Goal: Task Accomplishment & Management: Use online tool/utility

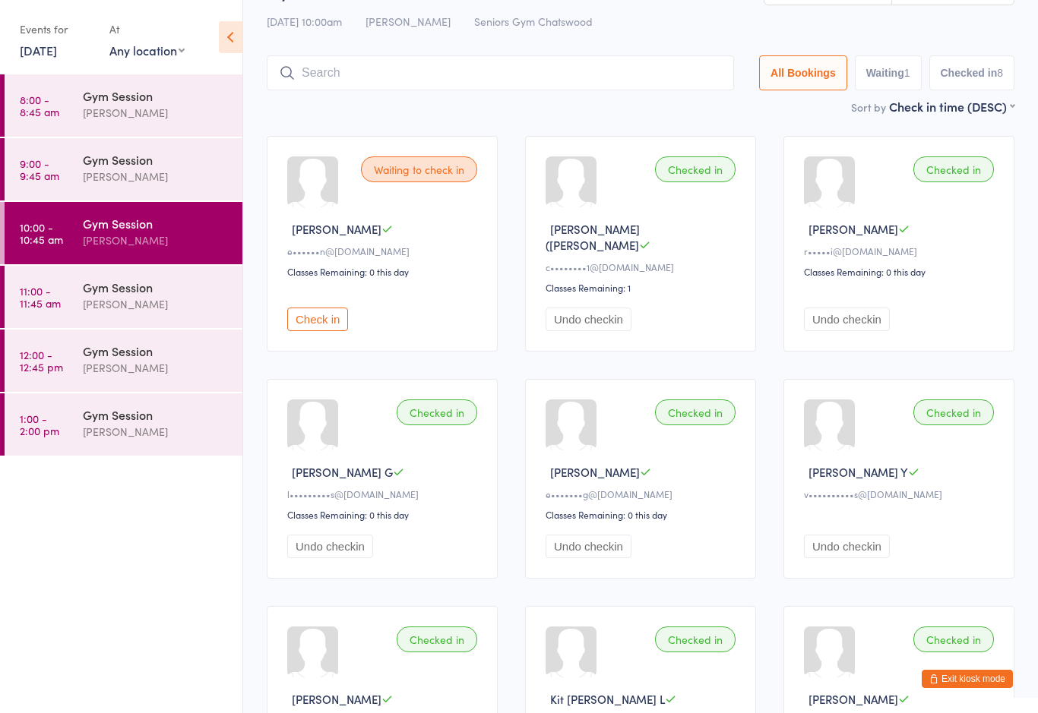
scroll to position [50, 0]
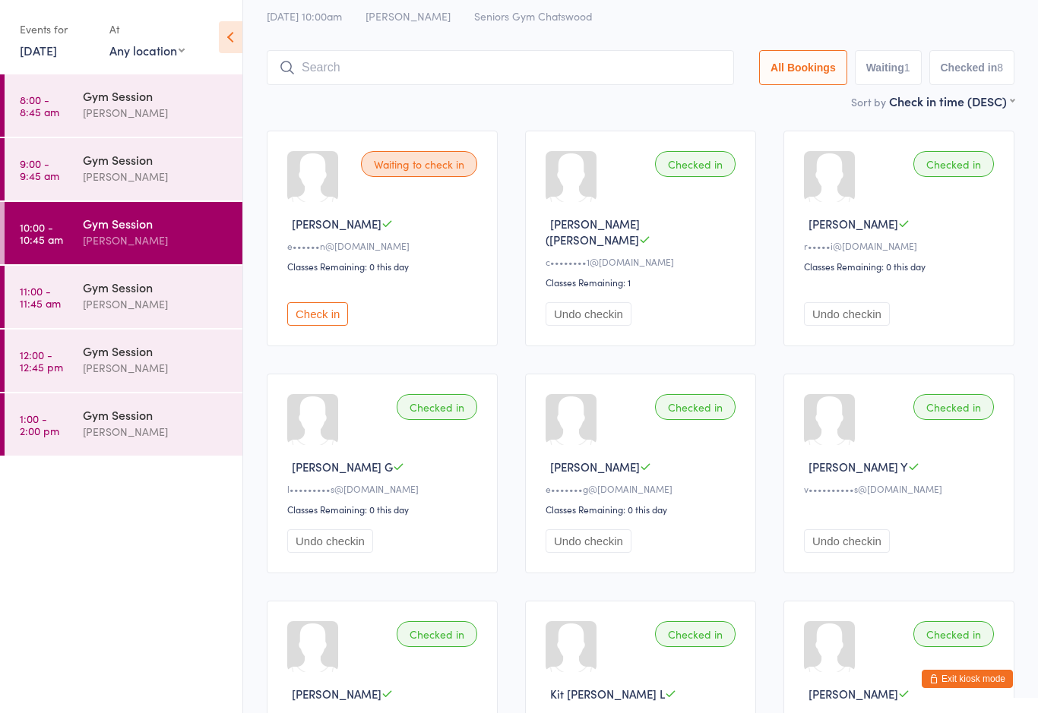
click at [125, 289] on div "Gym Session" at bounding box center [156, 287] width 147 height 17
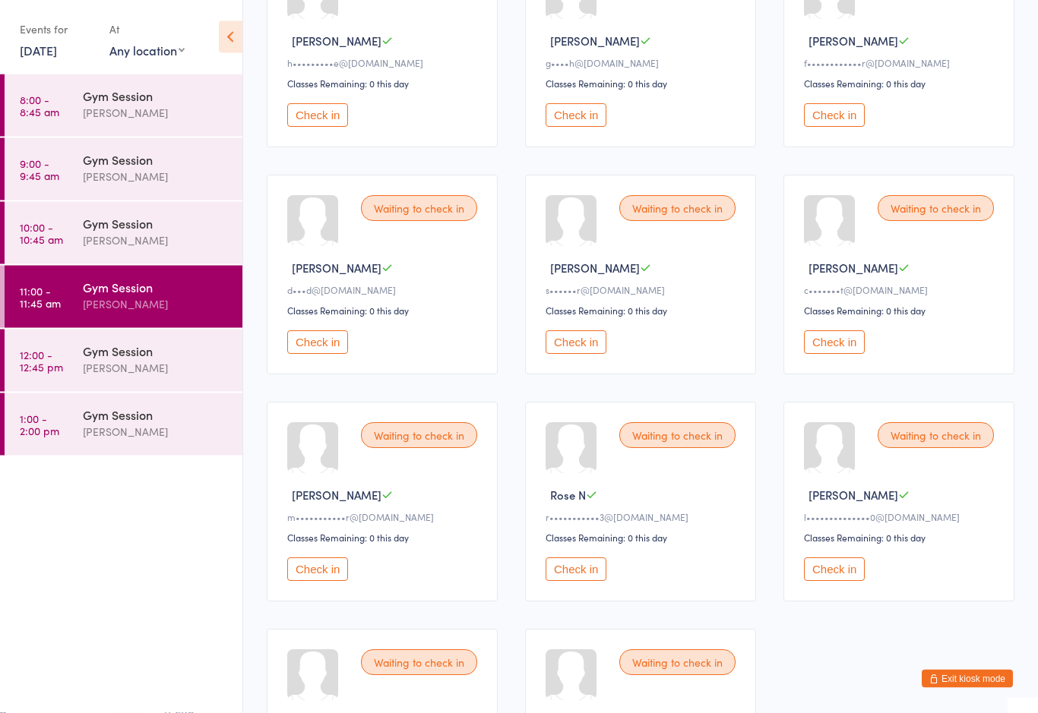
scroll to position [460, 0]
click at [574, 581] on button "Check in" at bounding box center [576, 570] width 61 height 24
click at [837, 127] on button "Check in" at bounding box center [834, 115] width 61 height 24
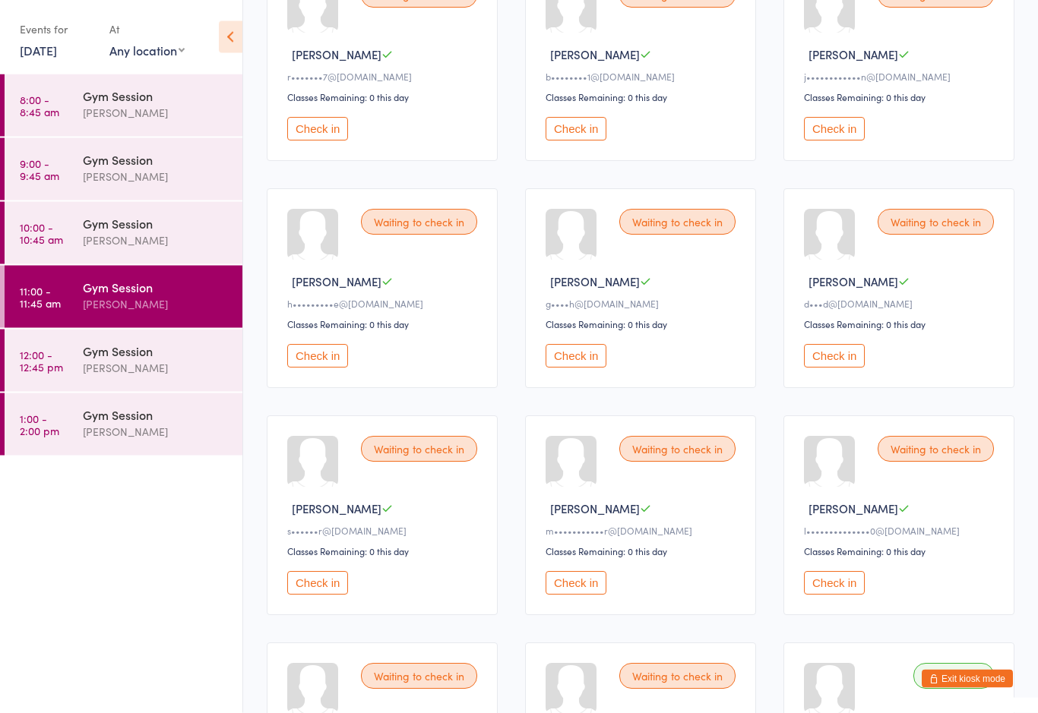
scroll to position [220, 0]
click at [839, 595] on button "Check in" at bounding box center [834, 583] width 61 height 24
click at [312, 126] on button "Check in" at bounding box center [317, 129] width 61 height 24
click at [824, 132] on button "Check in" at bounding box center [834, 129] width 61 height 24
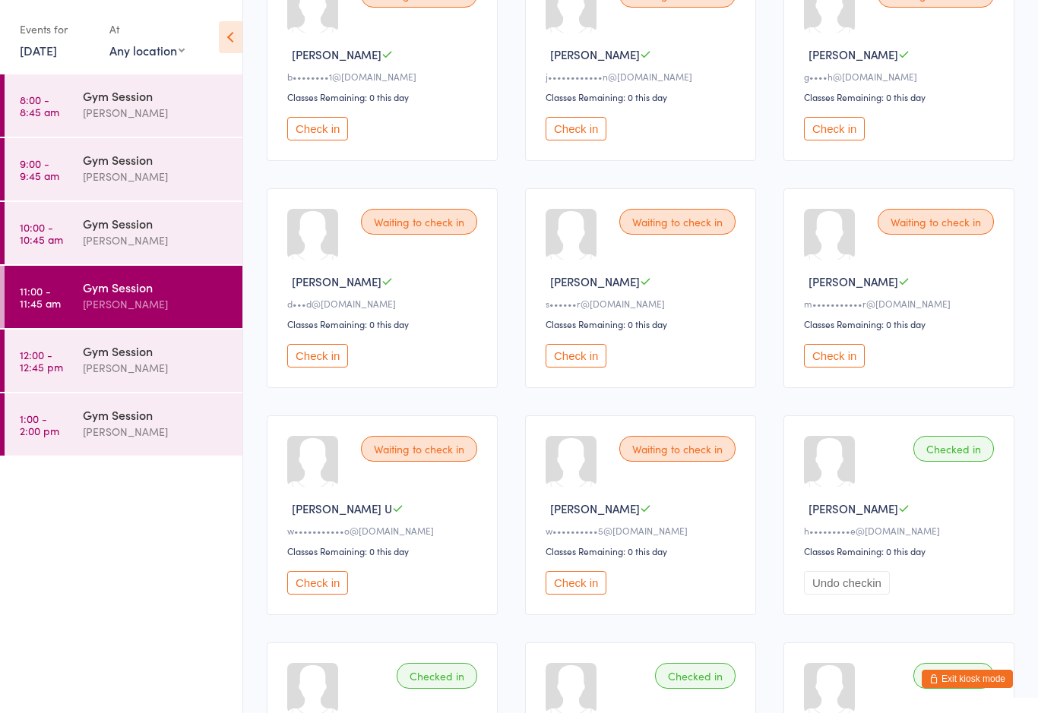
click at [345, 131] on button "Check in" at bounding box center [317, 129] width 61 height 24
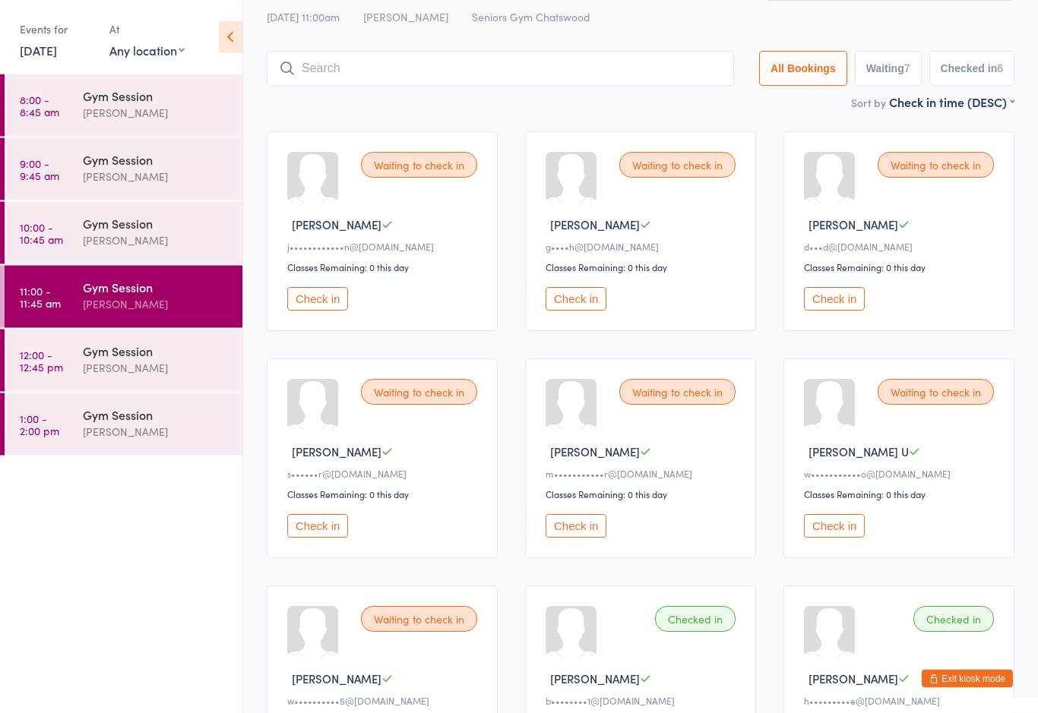
scroll to position [49, 0]
click at [830, 535] on button "Check in" at bounding box center [834, 526] width 61 height 24
click at [156, 571] on ul "8:00 - 8:45 am Gym Session [PERSON_NAME] 9:00 - 9:45 am Gym Session [PERSON_NAM…" at bounding box center [121, 393] width 242 height 639
click at [167, 574] on ul "8:00 - 8:45 am Gym Session [PERSON_NAME] 9:00 - 9:45 am Gym Session [PERSON_NAM…" at bounding box center [121, 393] width 242 height 639
click at [440, 172] on div "Waiting to check in" at bounding box center [419, 165] width 116 height 26
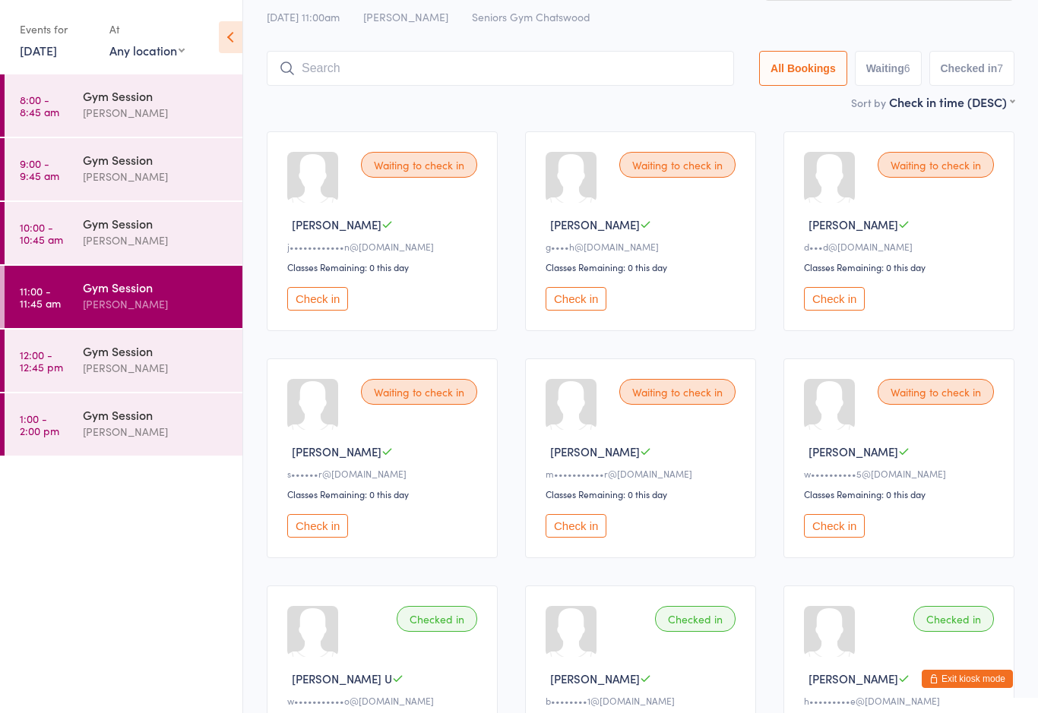
click at [424, 166] on div "Waiting to check in" at bounding box center [419, 165] width 116 height 26
click at [327, 311] on button "Check in" at bounding box center [317, 299] width 61 height 24
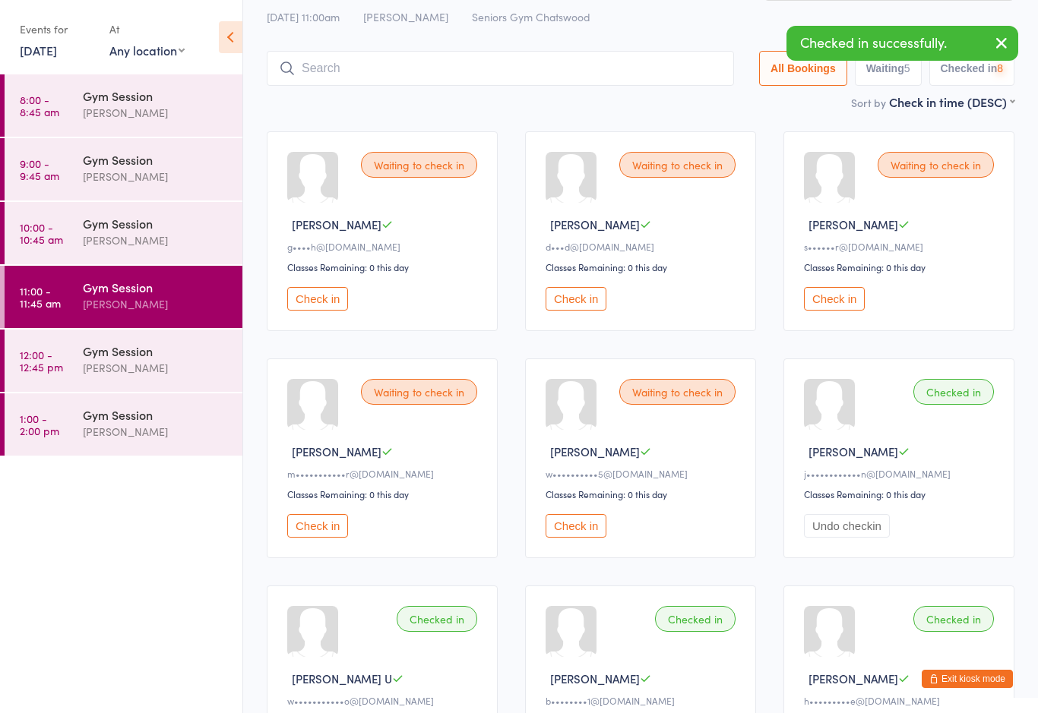
click at [334, 303] on button "Check in" at bounding box center [317, 299] width 61 height 24
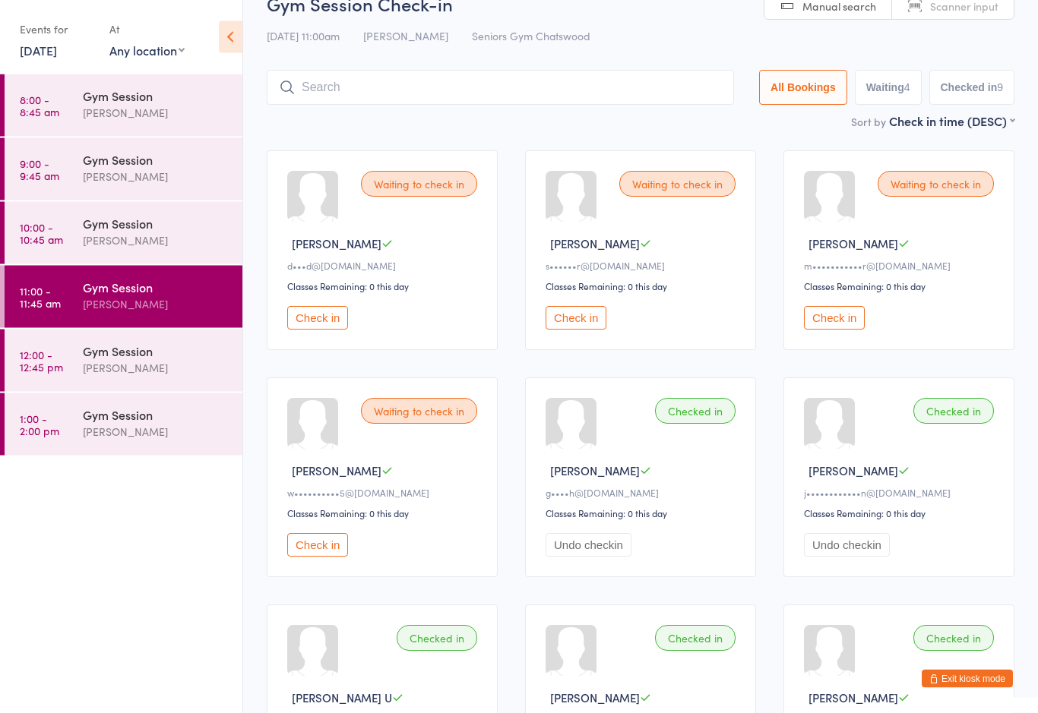
scroll to position [0, 0]
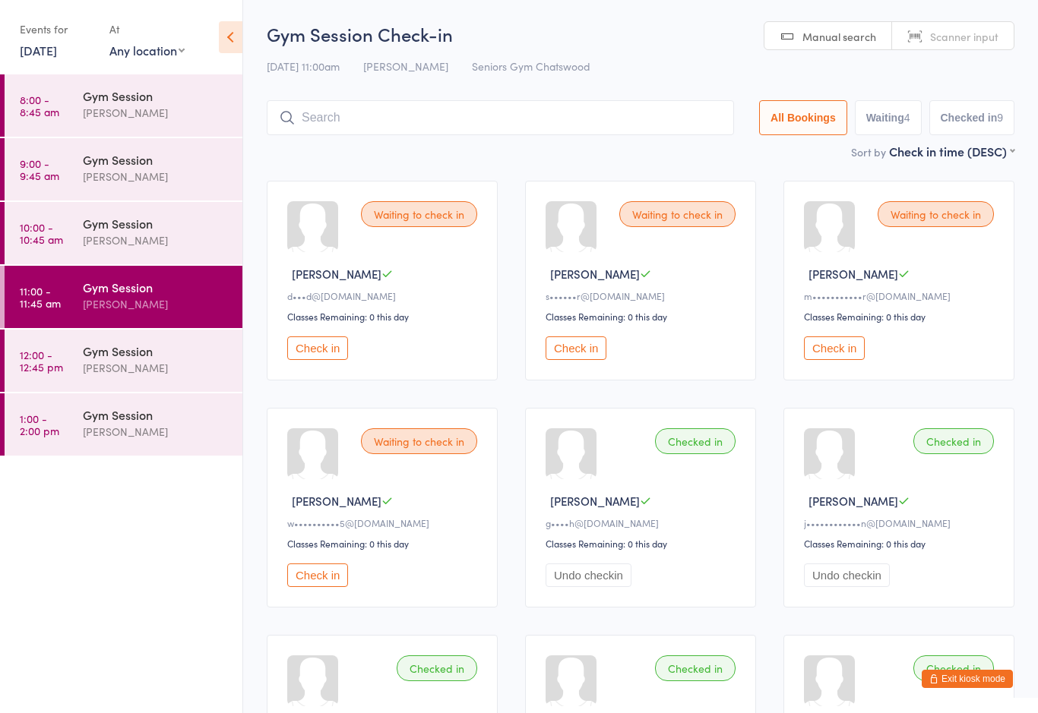
click at [355, 49] on div "Gym Session Check-in [DATE] 11:00am [PERSON_NAME] Seniors Gym Chatswood Manual …" at bounding box center [641, 82] width 748 height 122
click at [330, 39] on h2 "Gym Session Check-in" at bounding box center [641, 33] width 748 height 25
click at [155, 302] on div "[PERSON_NAME]" at bounding box center [156, 304] width 147 height 17
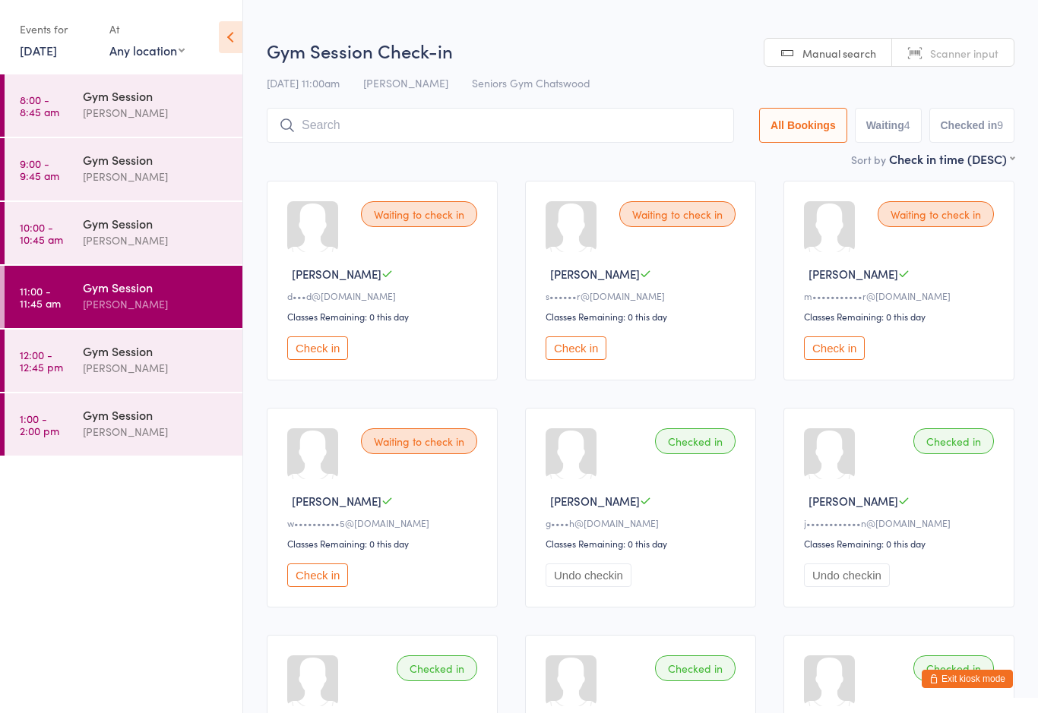
click at [340, 120] on input "search" at bounding box center [500, 125] width 467 height 35
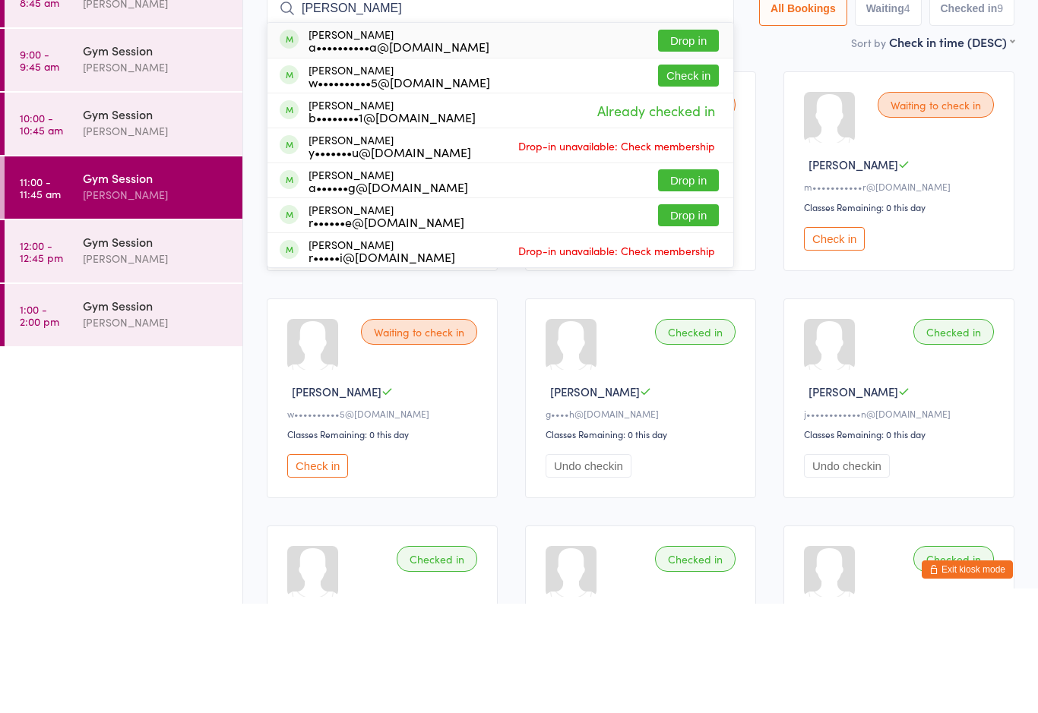
type input "[PERSON_NAME]"
click at [386, 185] on div "w••••••••••5@[DOMAIN_NAME]" at bounding box center [399, 191] width 182 height 12
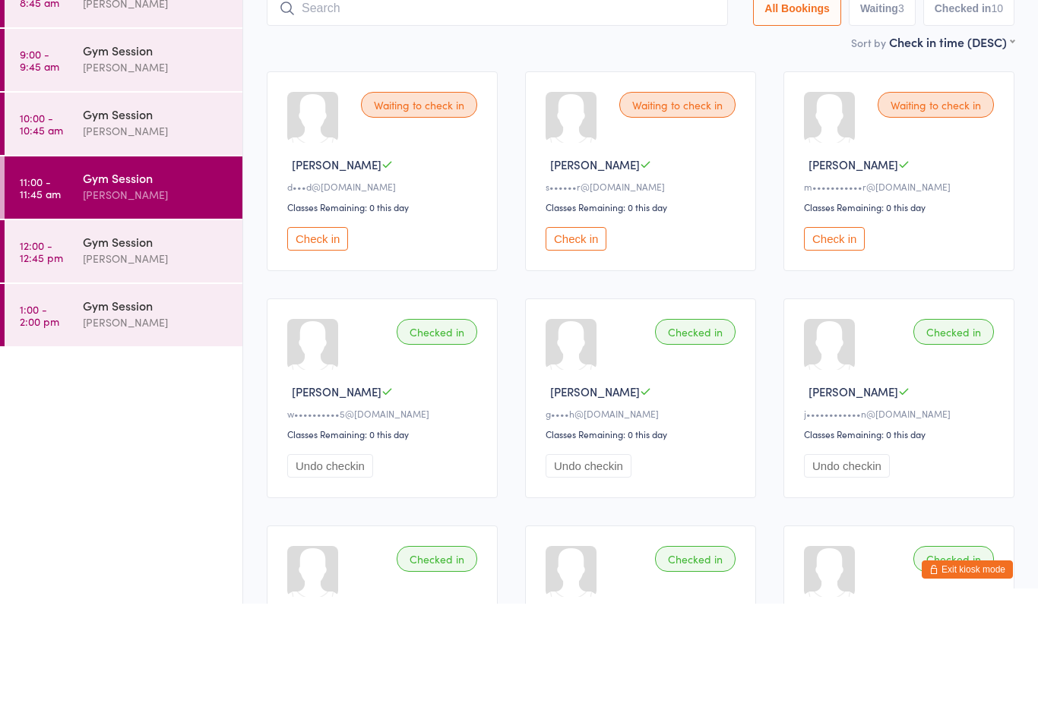
scroll to position [109, 0]
